Goal: Task Accomplishment & Management: Complete application form

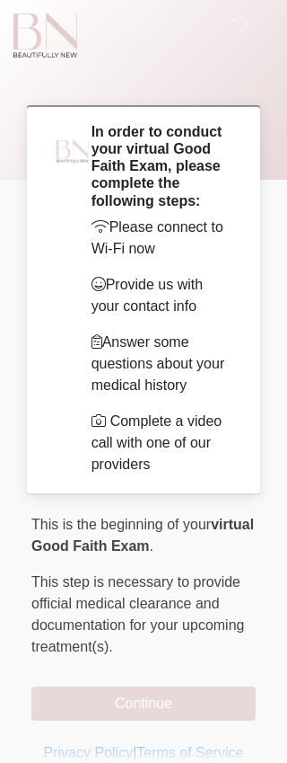
click at [190, 186] on h2 "In order to conduct your virtual Good Faith Exam, please complete the following…" at bounding box center [160, 166] width 137 height 86
click at [174, 238] on p "Please connect to Wi-Fi now" at bounding box center [160, 237] width 137 height 43
click at [190, 638] on p "﻿﻿﻿﻿﻿﻿﻿﻿ This step is necessary to provide official medical clearance and docum…" at bounding box center [143, 614] width 225 height 86
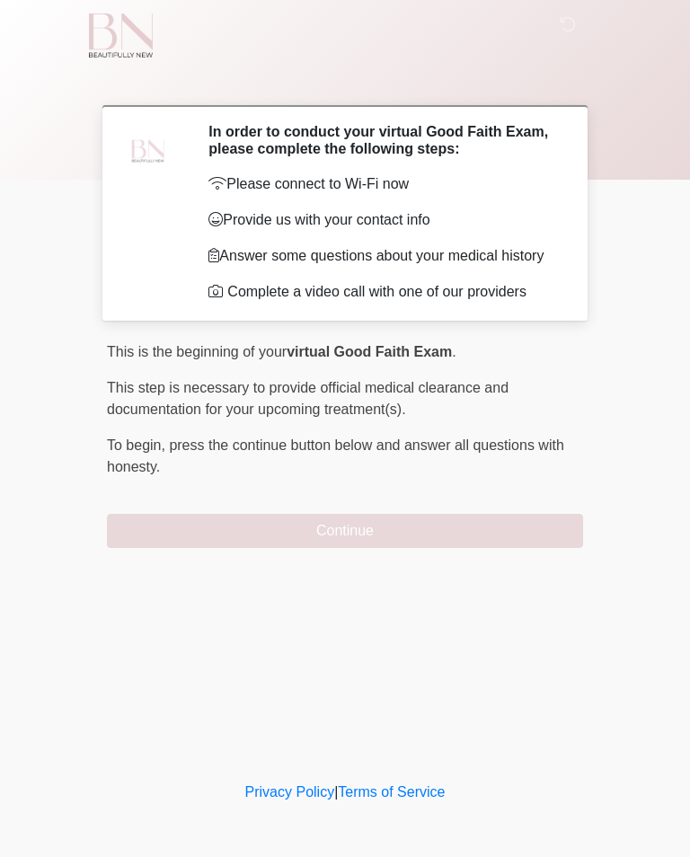
click at [466, 530] on button "Continue" at bounding box center [345, 531] width 476 height 34
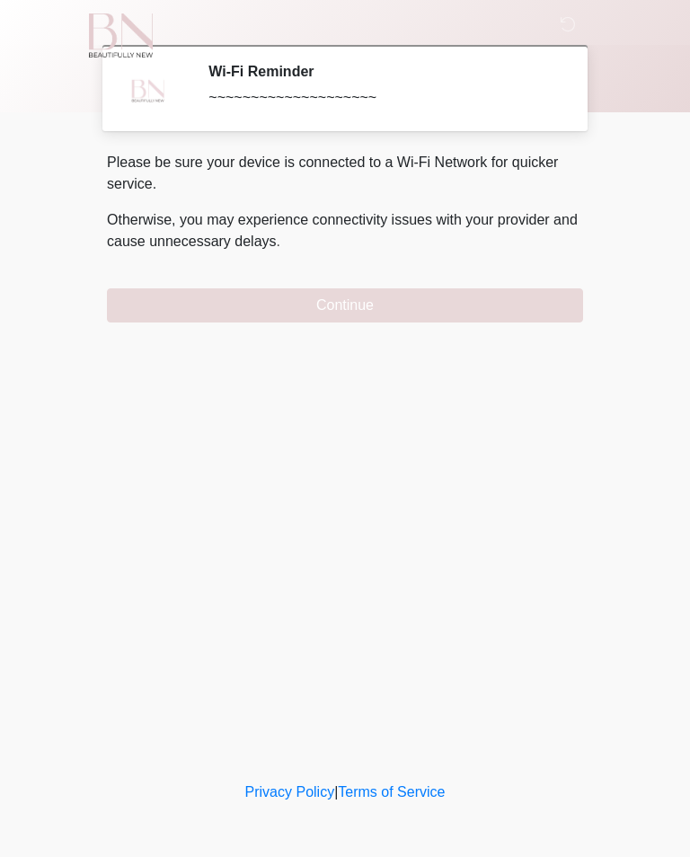
click at [455, 304] on button "Continue" at bounding box center [345, 305] width 476 height 34
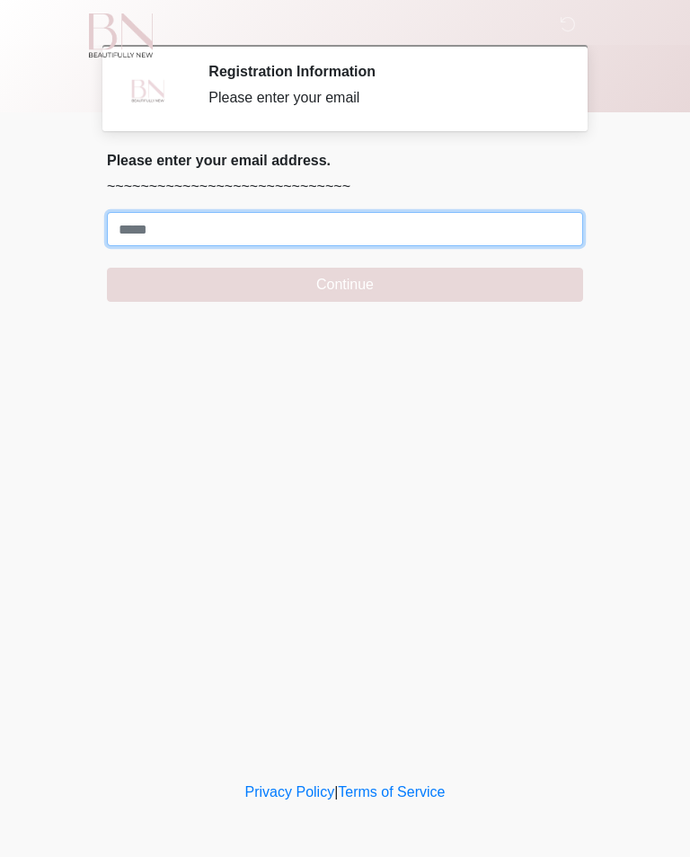
click at [286, 225] on input "Where should we email your treatment plan?" at bounding box center [345, 229] width 476 height 34
type input "**********"
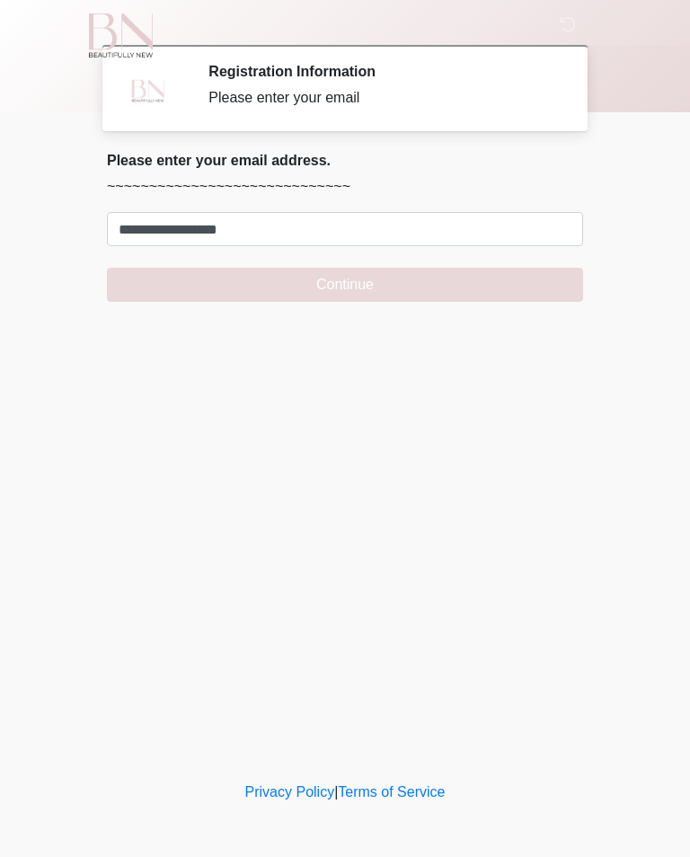
click at [406, 281] on button "Continue" at bounding box center [345, 285] width 476 height 34
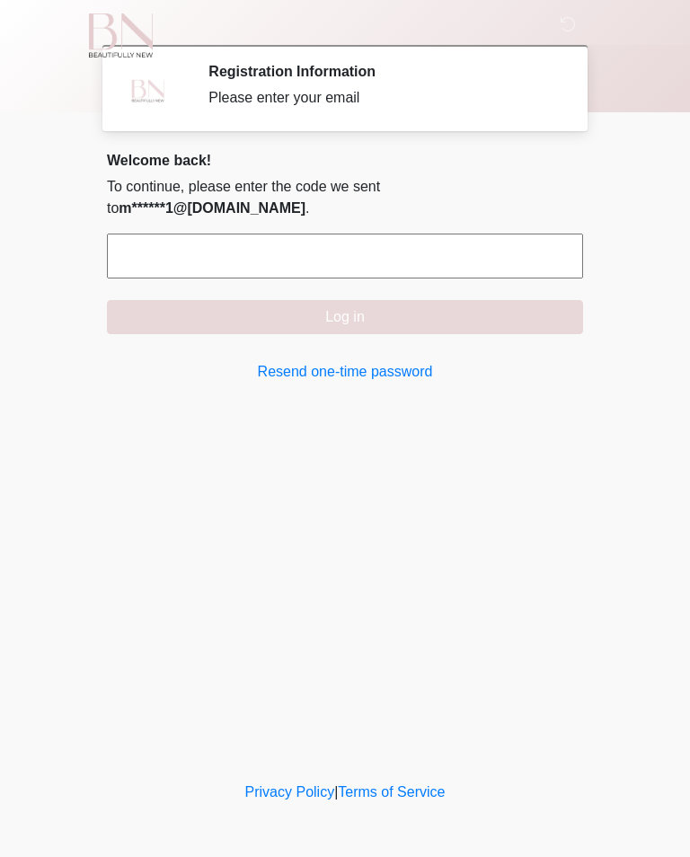
click at [352, 234] on input "text" at bounding box center [345, 256] width 476 height 45
type input "******"
click at [423, 309] on button "Log in" at bounding box center [345, 317] width 476 height 34
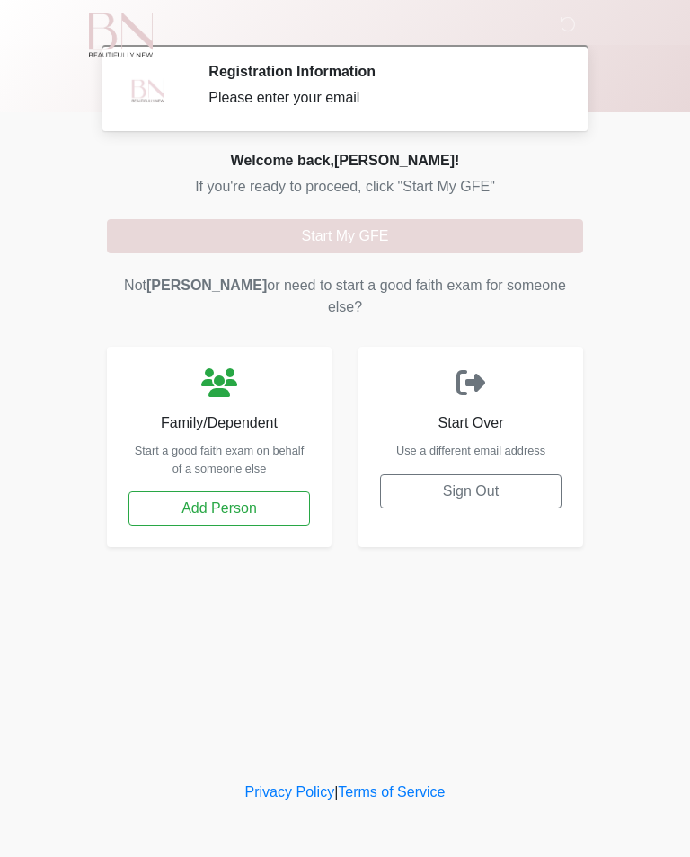
click at [359, 233] on button "Start My GFE" at bounding box center [345, 236] width 476 height 34
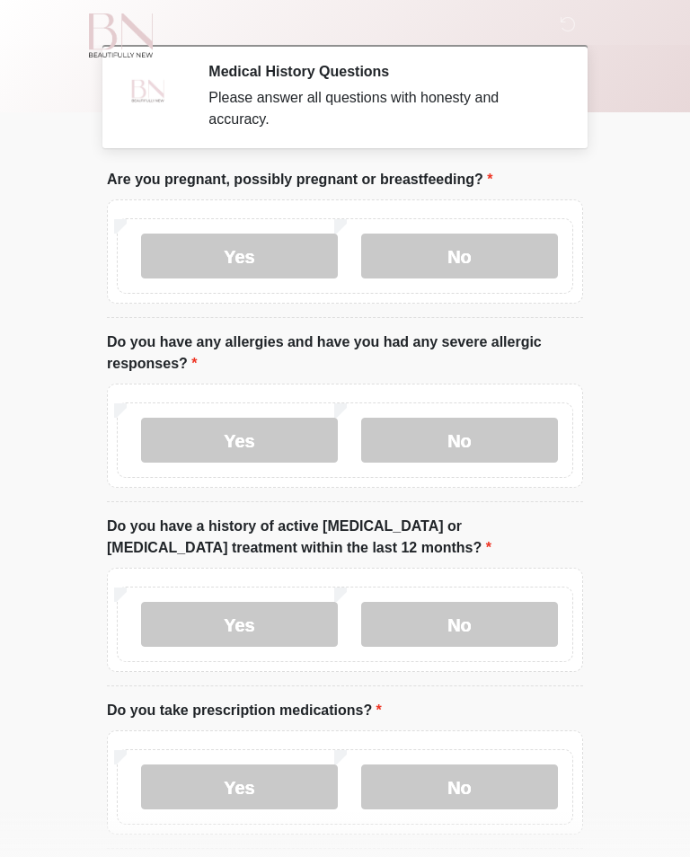
click at [502, 256] on label "No" at bounding box center [459, 256] width 197 height 45
click at [526, 437] on label "No" at bounding box center [459, 440] width 197 height 45
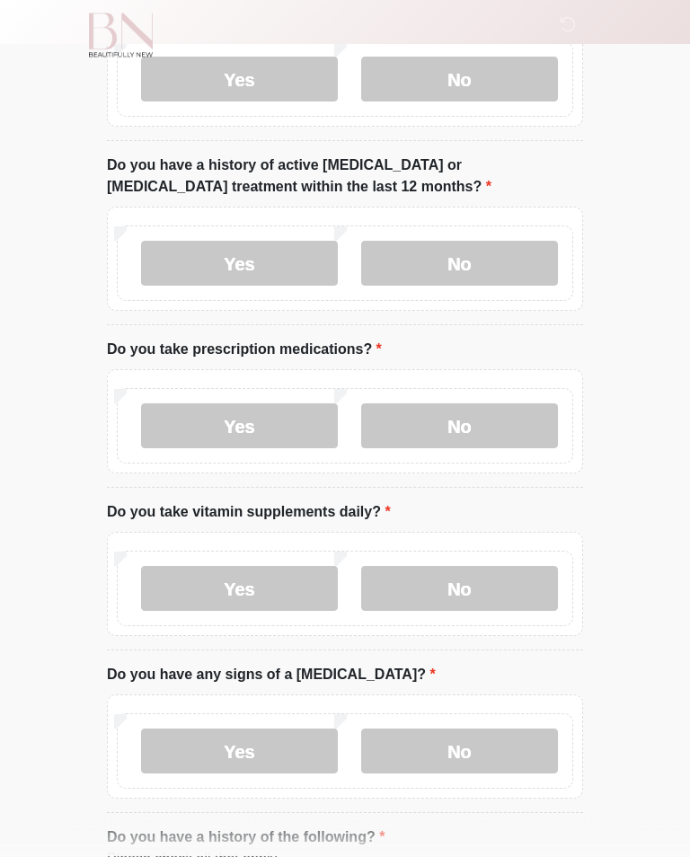
click at [534, 261] on label "No" at bounding box center [459, 264] width 197 height 45
click at [502, 441] on label "No" at bounding box center [459, 425] width 197 height 45
click at [498, 602] on label "No" at bounding box center [459, 588] width 197 height 45
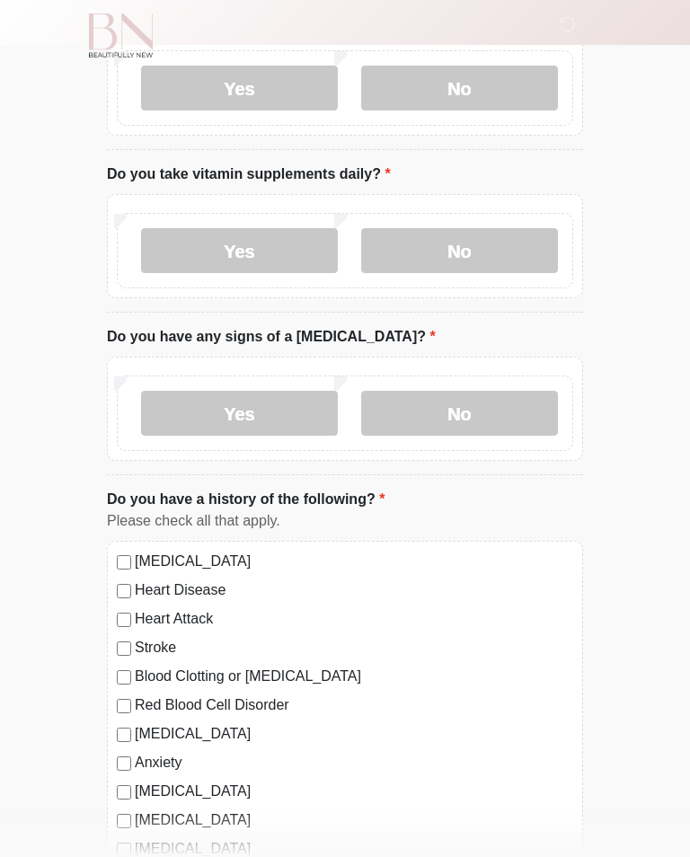
click at [520, 402] on label "No" at bounding box center [459, 413] width 197 height 45
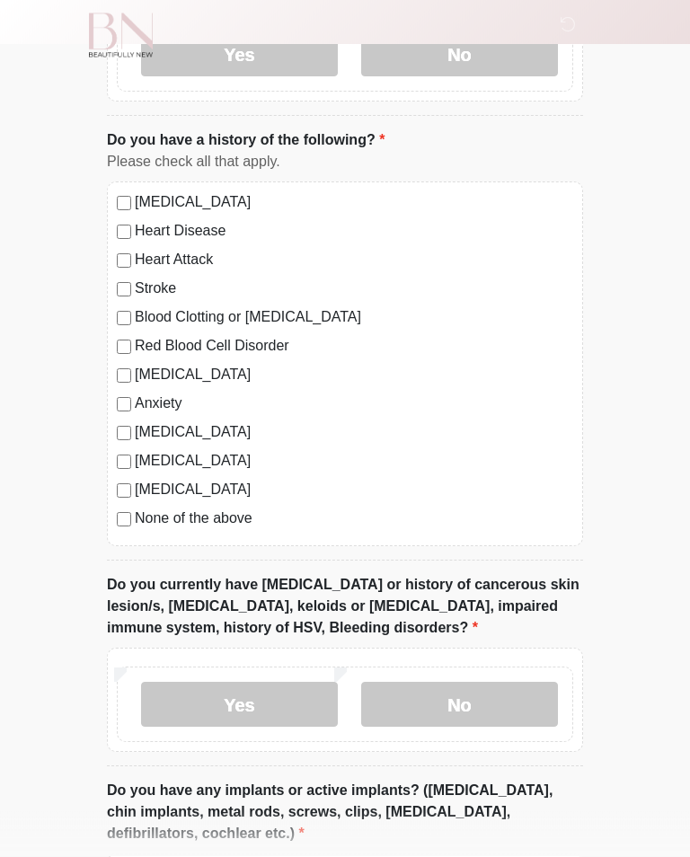
scroll to position [1061, 0]
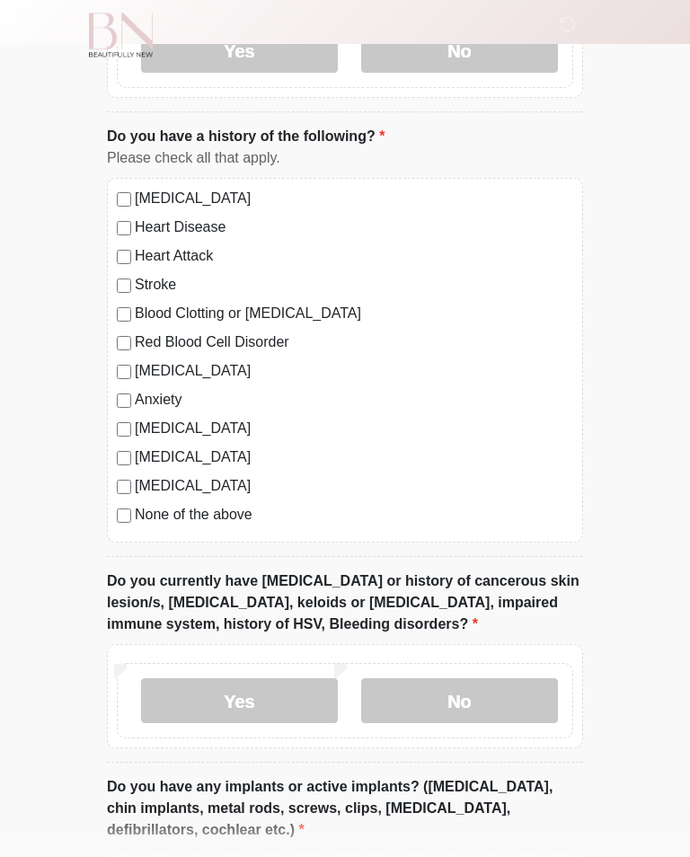
click at [217, 514] on label "None of the above" at bounding box center [354, 516] width 438 height 22
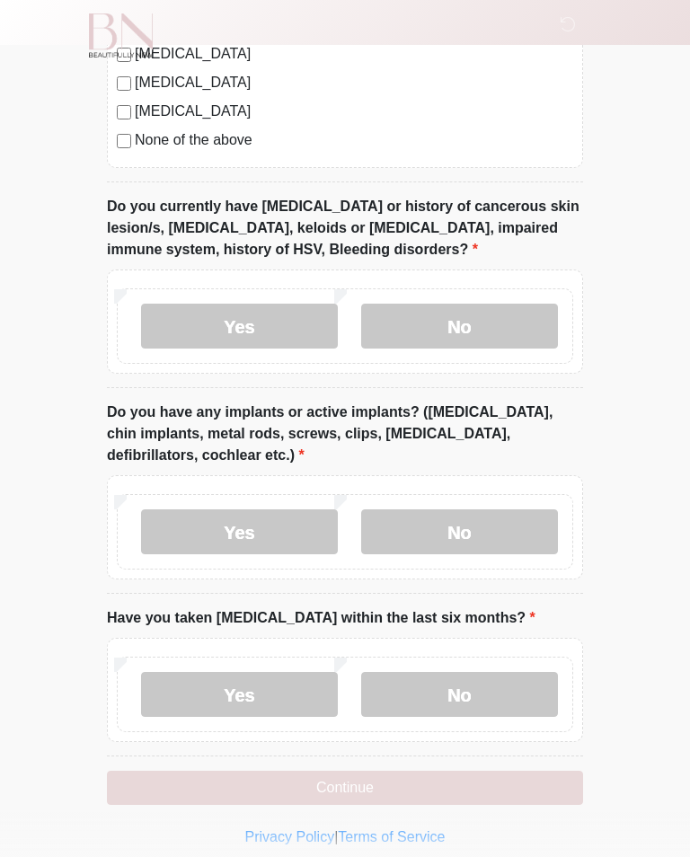
scroll to position [1449, 0]
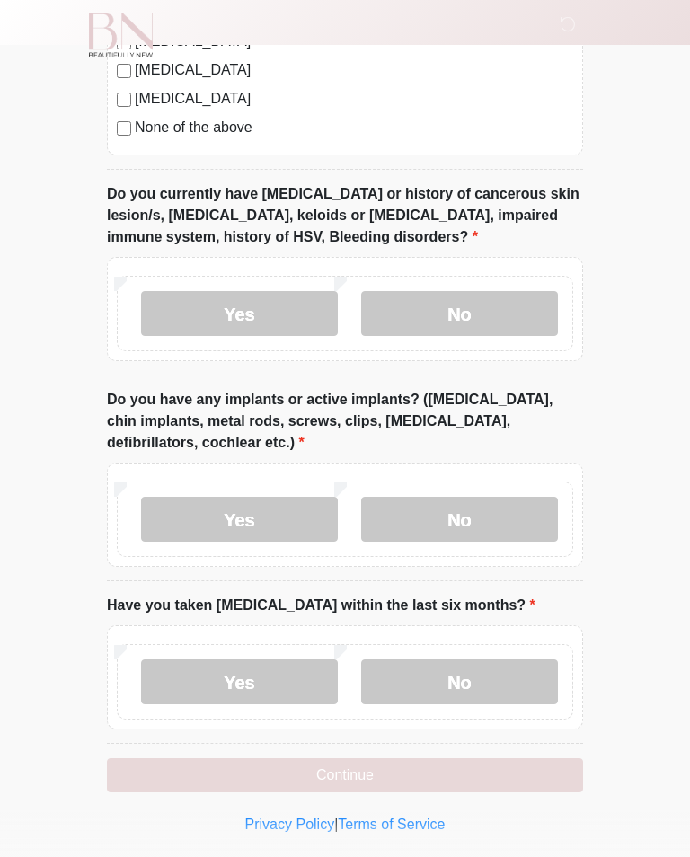
click at [519, 500] on label "No" at bounding box center [459, 519] width 197 height 45
click at [490, 680] on label "No" at bounding box center [459, 681] width 197 height 45
click at [499, 315] on label "No" at bounding box center [459, 313] width 197 height 45
click at [464, 758] on button "Continue" at bounding box center [345, 775] width 476 height 34
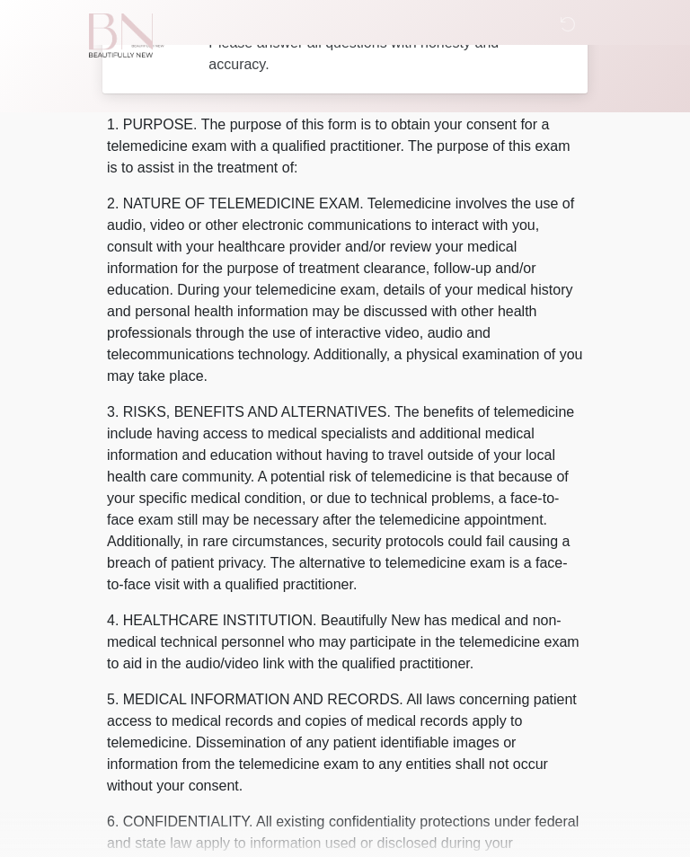
scroll to position [0, 0]
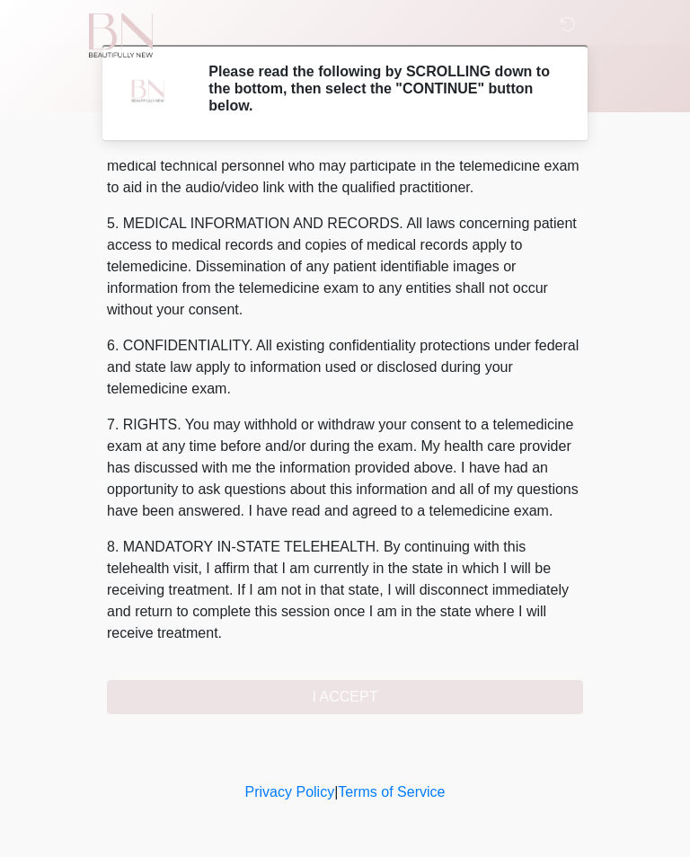
click at [404, 693] on button "I ACCEPT" at bounding box center [345, 697] width 476 height 34
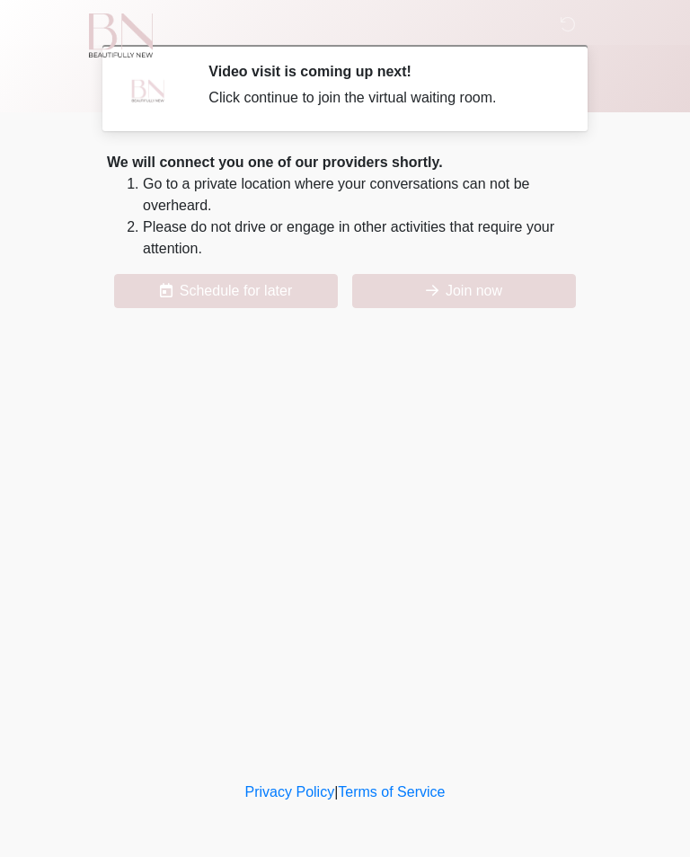
click at [481, 284] on button "Join now" at bounding box center [464, 291] width 224 height 34
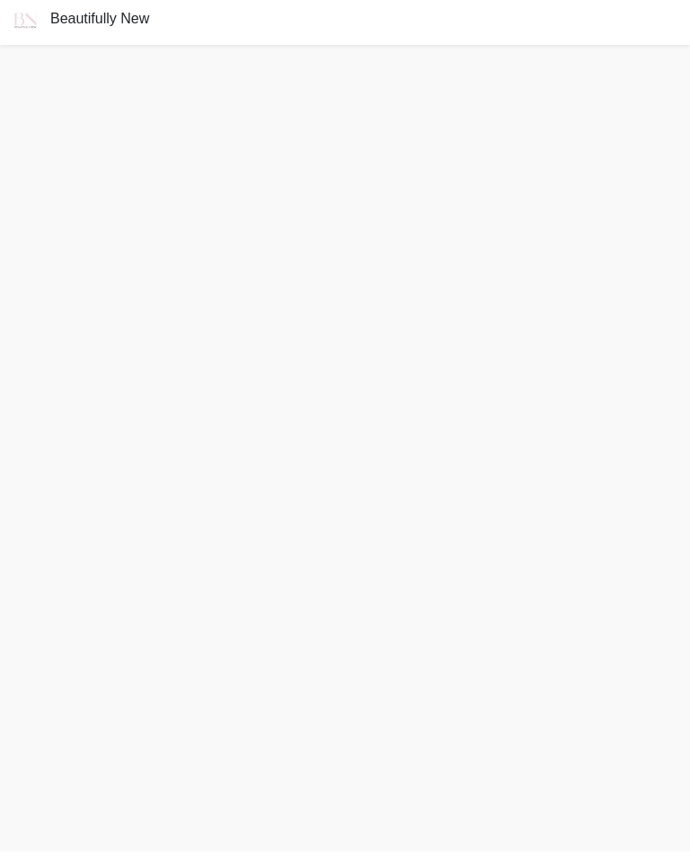
scroll to position [5, 0]
click at [132, 26] on span "Beautifully New" at bounding box center [99, 18] width 99 height 15
